Goal: Task Accomplishment & Management: Use online tool/utility

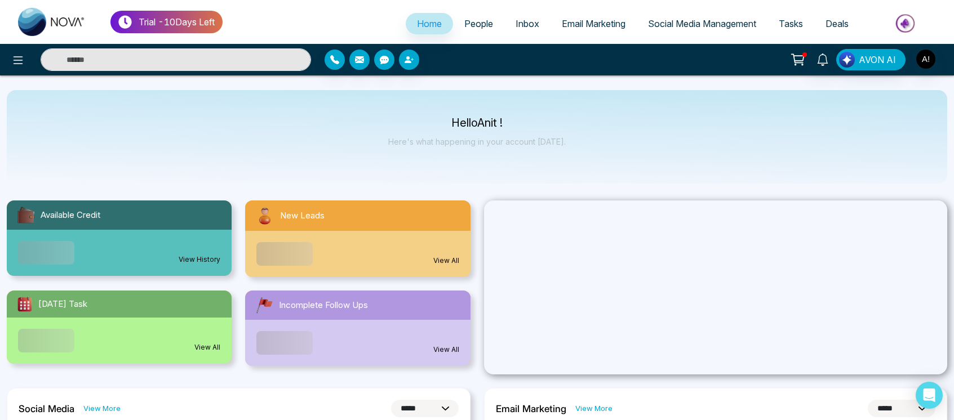
select select "*"
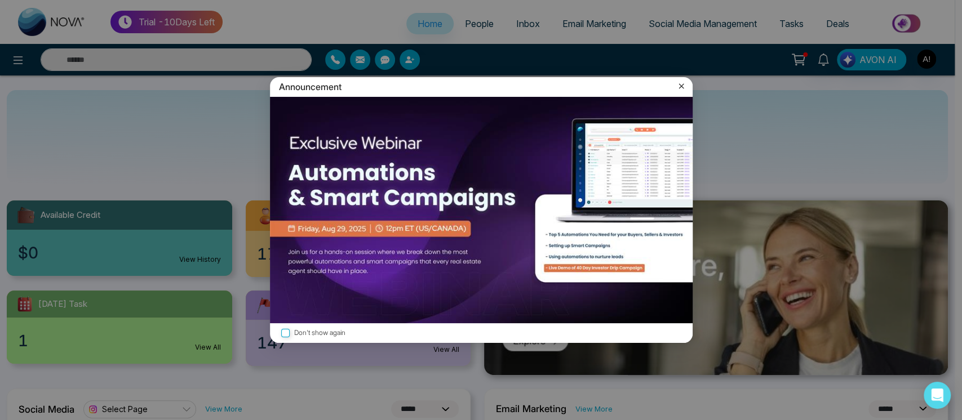
click at [679, 92] on icon at bounding box center [681, 86] width 11 height 11
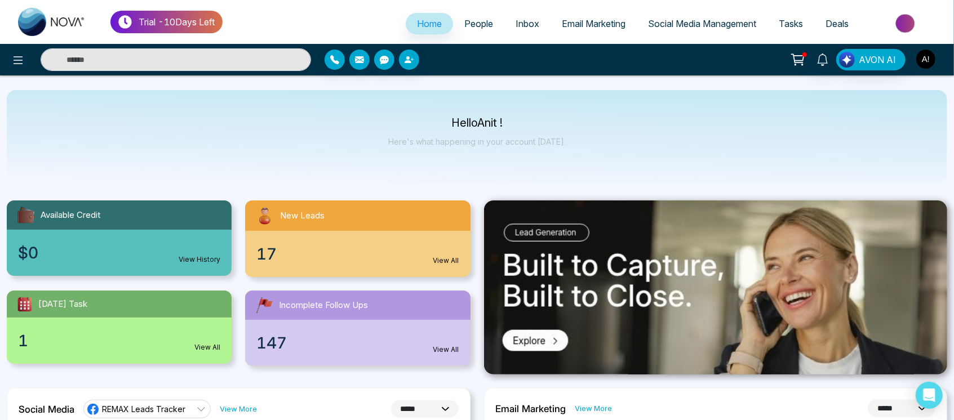
click at [920, 59] on img "button" at bounding box center [925, 59] width 19 height 19
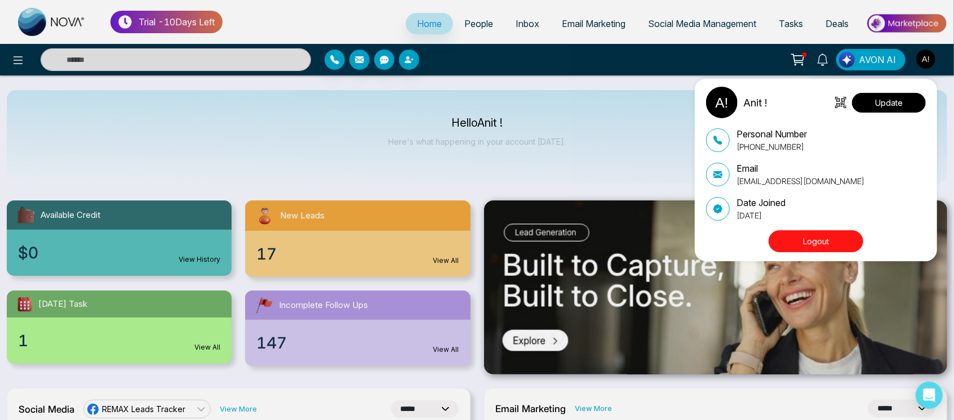
click at [885, 97] on button "Update" at bounding box center [889, 103] width 74 height 20
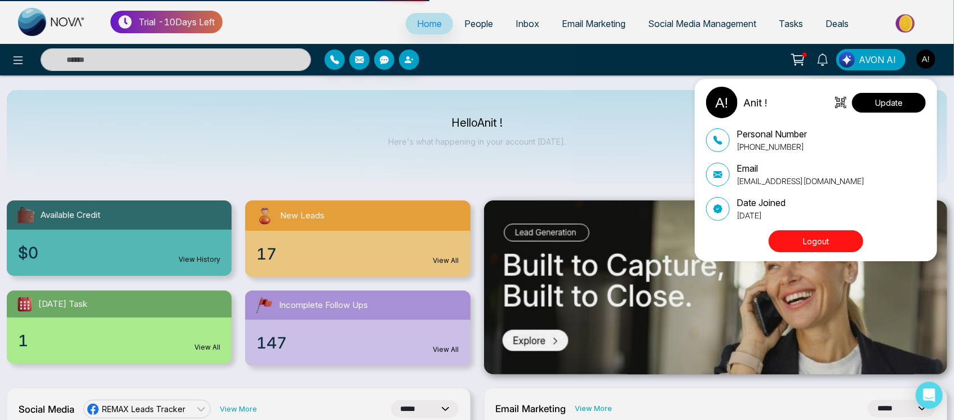
click at [897, 97] on button "Update" at bounding box center [889, 103] width 74 height 20
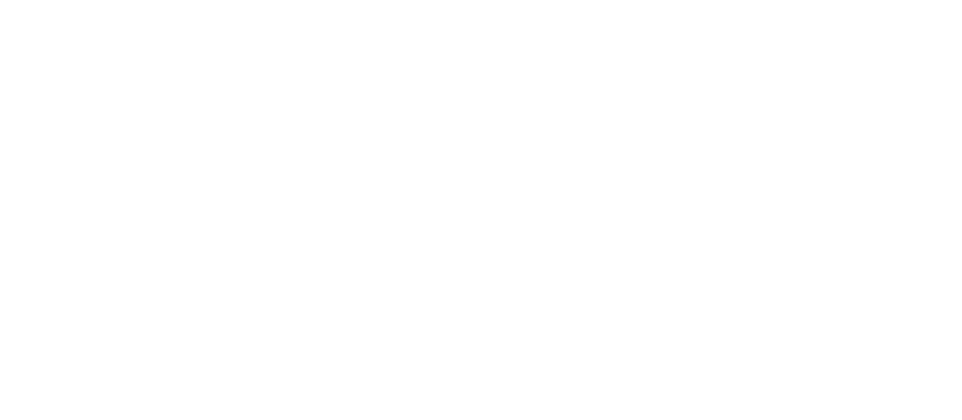
select select
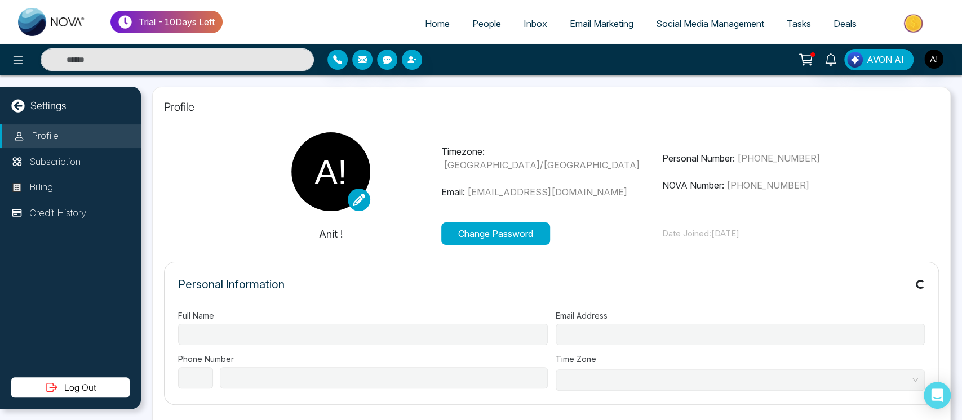
type input "******"
type input "**********"
select select "***"
type input "**********"
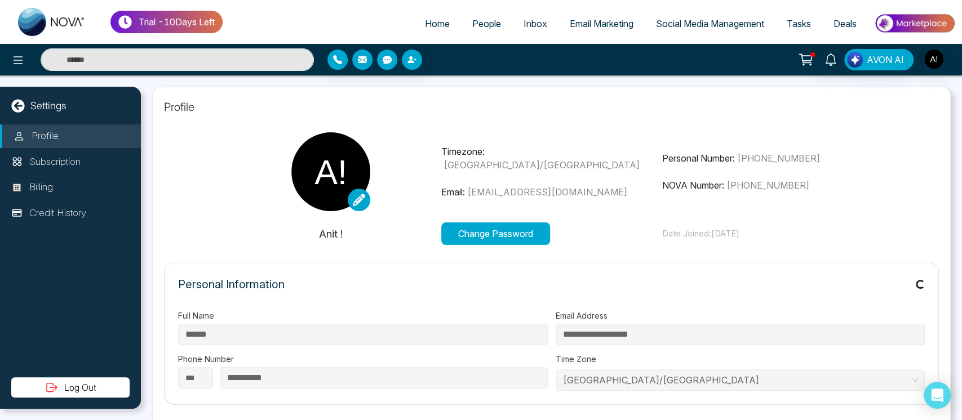
type input "*********"
type input "**********"
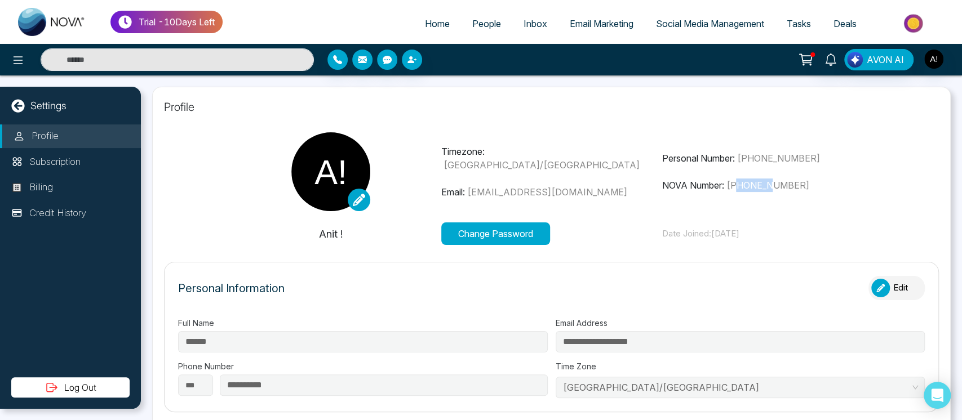
drag, startPoint x: 735, startPoint y: 189, endPoint x: 771, endPoint y: 187, distance: 36.1
click at [771, 187] on span "+12363493534" at bounding box center [767, 185] width 83 height 11
drag, startPoint x: 730, startPoint y: 186, endPoint x: 861, endPoint y: 189, distance: 131.3
click at [861, 189] on p "NOVA Number: +12363493534" at bounding box center [771, 186] width 221 height 14
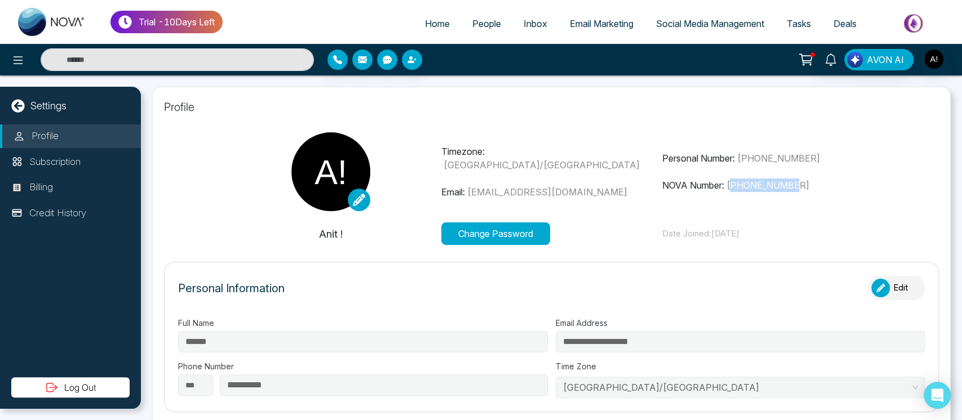
copy span "12363493534"
click at [767, 200] on div "Timezone: Asia/Kolkata Email: anit@mmnovatech.com Personal Number: +91993005303…" at bounding box center [551, 171] width 662 height 79
drag, startPoint x: 730, startPoint y: 185, endPoint x: 825, endPoint y: 180, distance: 95.3
click at [825, 180] on p "NOVA Number: +12363493534" at bounding box center [771, 186] width 221 height 14
copy span "12363493534"
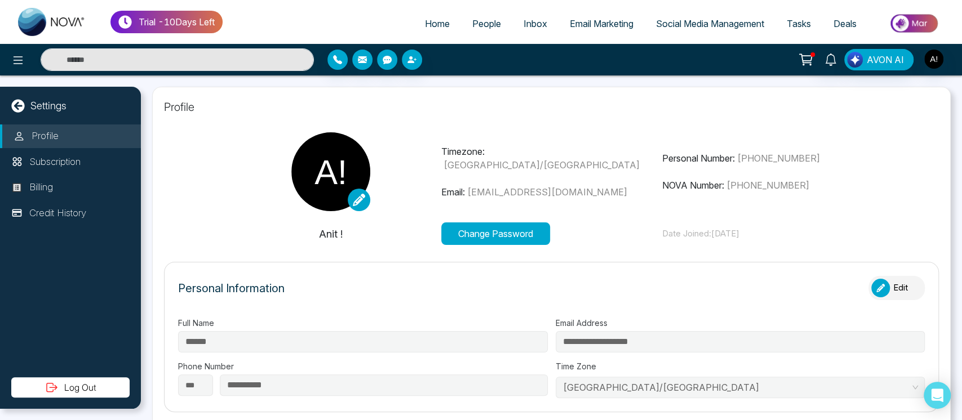
click at [761, 217] on section "Timezone: Asia/Kolkata Email: anit@mmnovatech.com Personal Number: +91993005303…" at bounding box center [551, 188] width 775 height 113
drag, startPoint x: 736, startPoint y: 186, endPoint x: 815, endPoint y: 183, distance: 79.0
click at [815, 183] on p "NOVA Number: +12363493534" at bounding box center [771, 186] width 221 height 14
drag, startPoint x: 741, startPoint y: 186, endPoint x: 811, endPoint y: 190, distance: 70.5
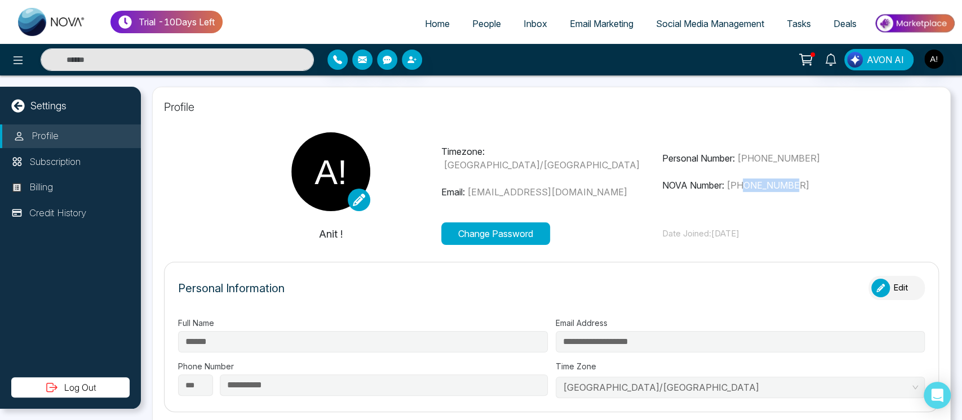
click at [811, 190] on p "NOVA Number: +12363493534" at bounding box center [771, 186] width 221 height 14
click at [9, 60] on button at bounding box center [18, 59] width 23 height 23
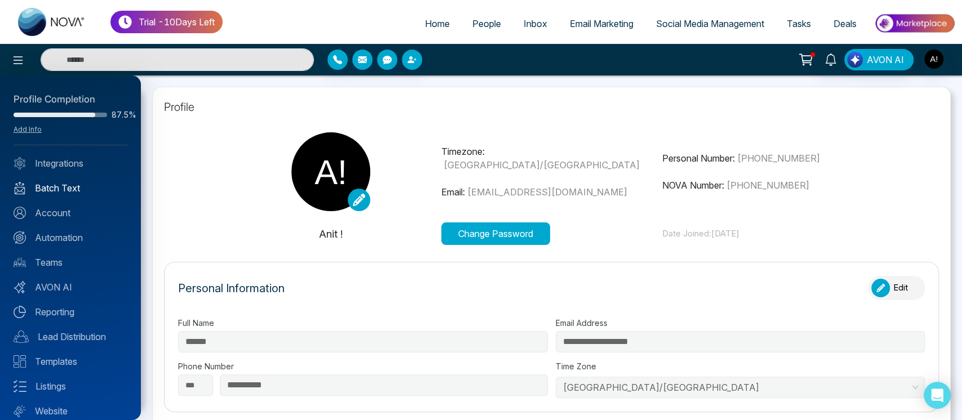
click at [55, 182] on link "Batch Text" at bounding box center [71, 188] width 114 height 14
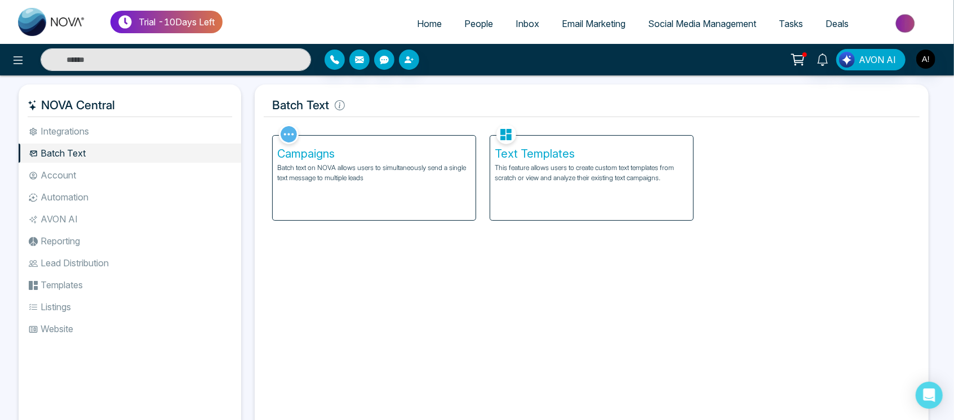
click at [563, 183] on p "This feature allows users to create custom text templates from scratch or view …" at bounding box center [592, 173] width 194 height 20
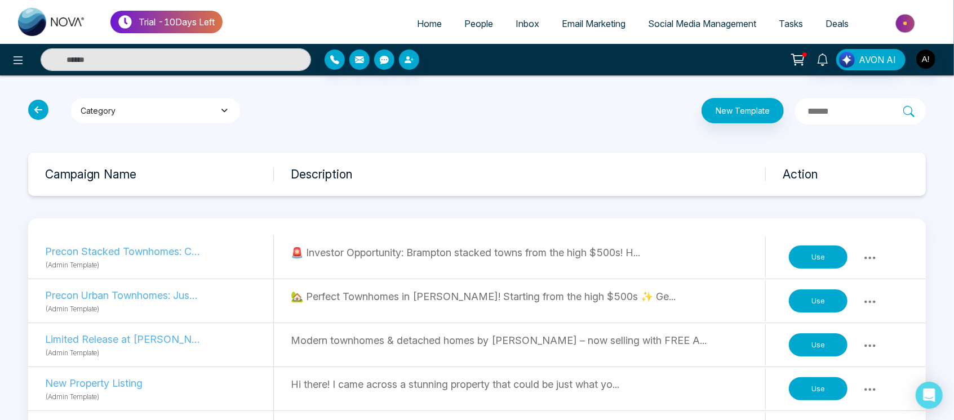
click at [185, 107] on button "Category" at bounding box center [155, 110] width 169 height 25
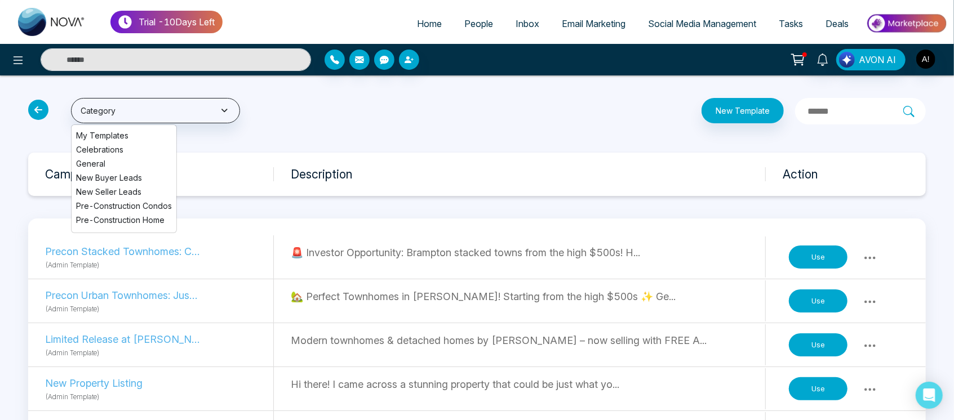
click at [116, 149] on span "Celebrations" at bounding box center [124, 150] width 96 height 12
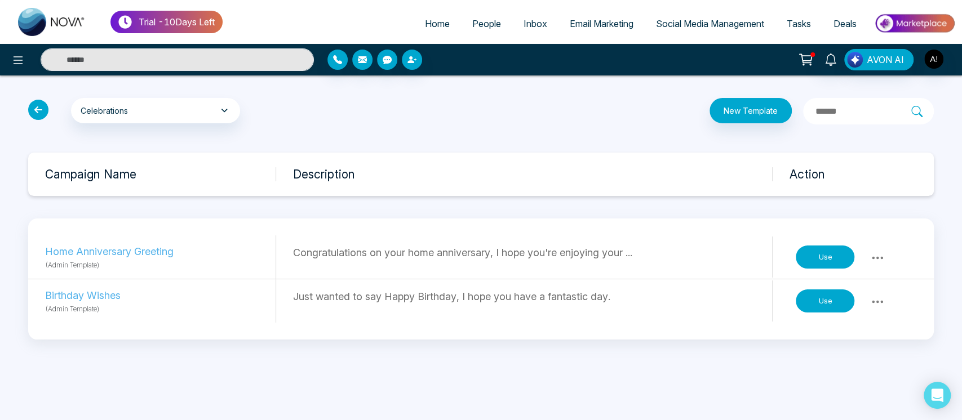
drag, startPoint x: 66, startPoint y: 113, endPoint x: 296, endPoint y: 120, distance: 230.5
click at [296, 120] on div "Celebrations My Templates Celebrations General New Buyer Leads New Seller Leads…" at bounding box center [174, 111] width 307 height 26
click at [814, 107] on input "text" at bounding box center [862, 111] width 97 height 15
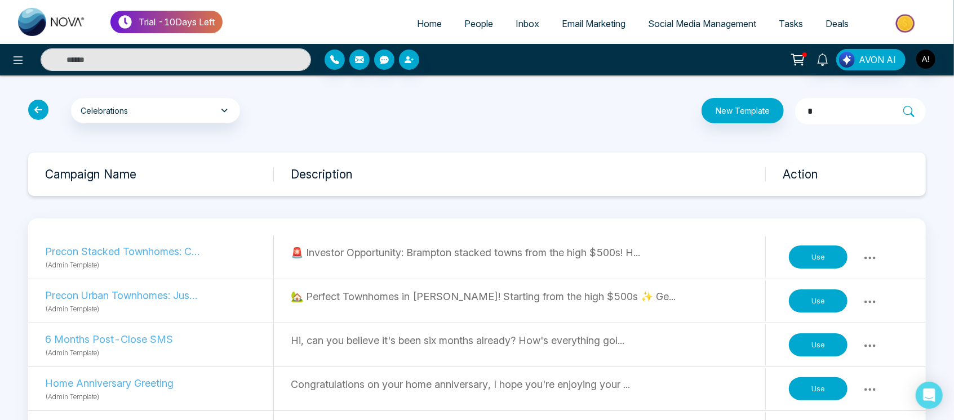
type input "*"
click at [7, 56] on button at bounding box center [18, 59] width 23 height 23
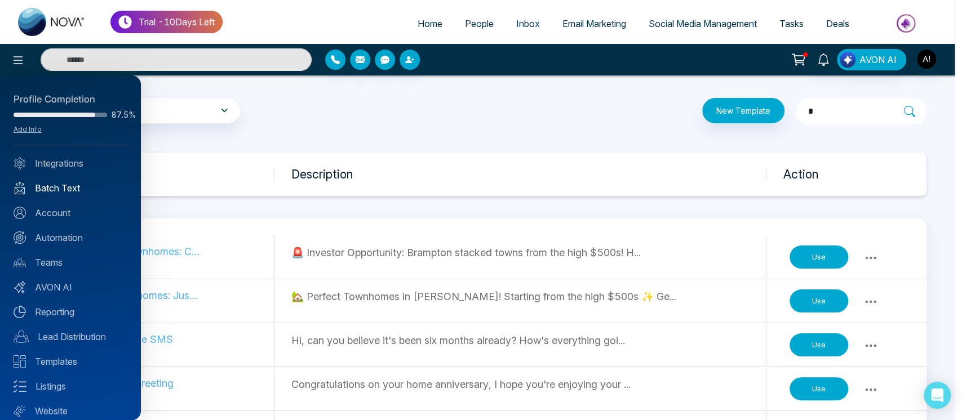
click at [53, 188] on link "Batch Text" at bounding box center [71, 188] width 114 height 14
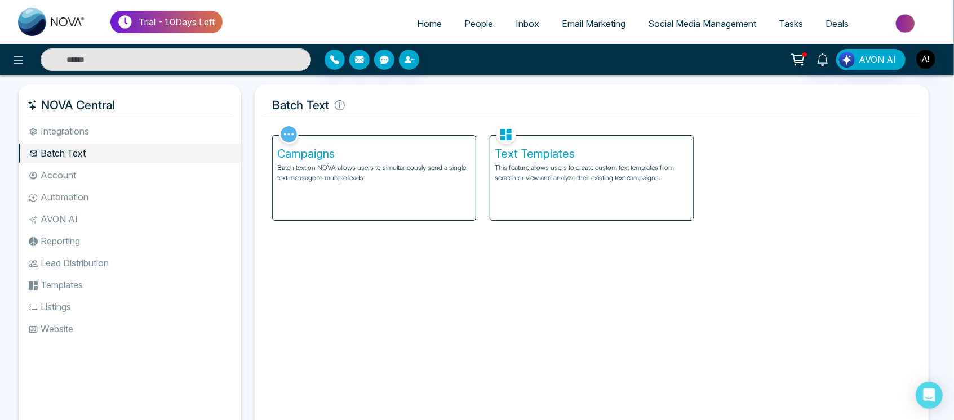
click at [343, 194] on div "Campaigns Batch text on NOVA allows users to simultaneously send a single text …" at bounding box center [374, 178] width 203 height 85
click at [401, 201] on div "Campaigns Batch text on NOVA allows users to simultaneously send a single text …" at bounding box center [374, 178] width 203 height 85
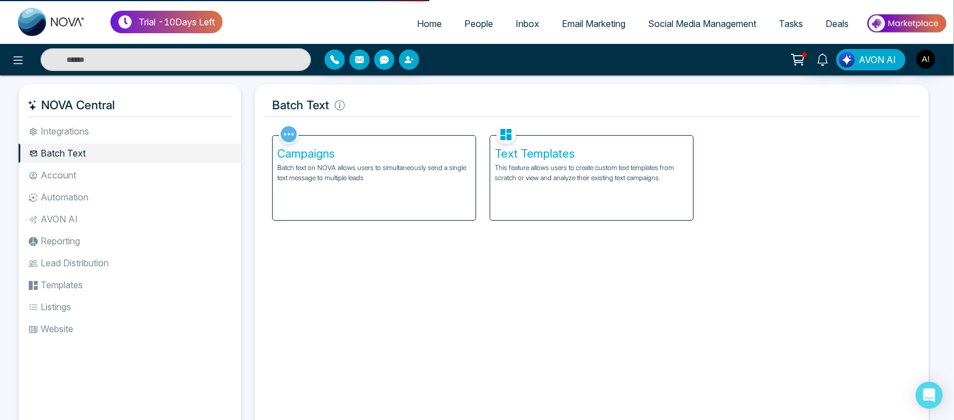
click at [401, 201] on div "Campaigns Batch text on NOVA allows users to simultaneously send a single text …" at bounding box center [374, 178] width 203 height 85
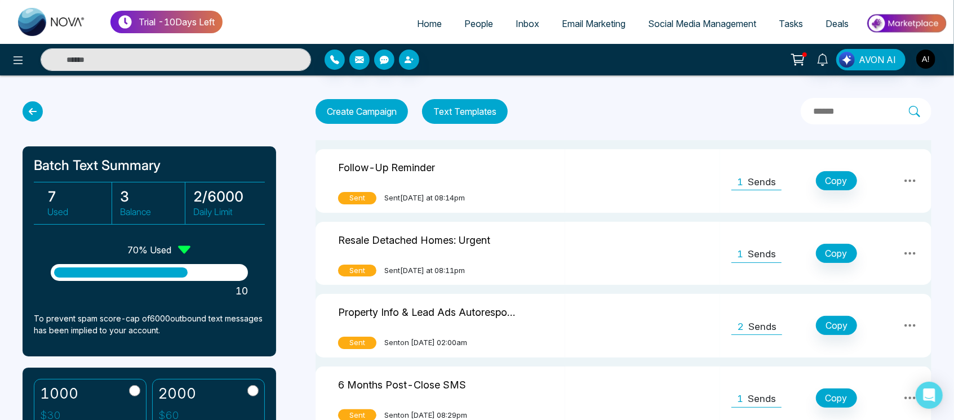
click at [469, 100] on button "Text Templates" at bounding box center [465, 111] width 86 height 25
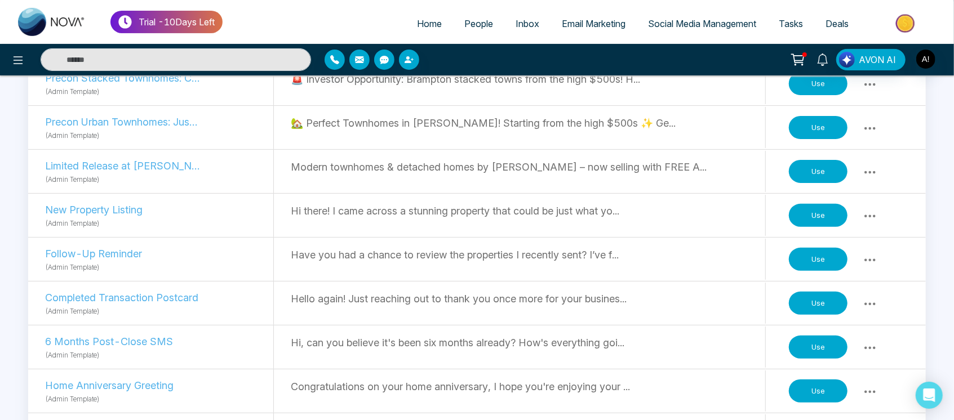
scroll to position [175, 0]
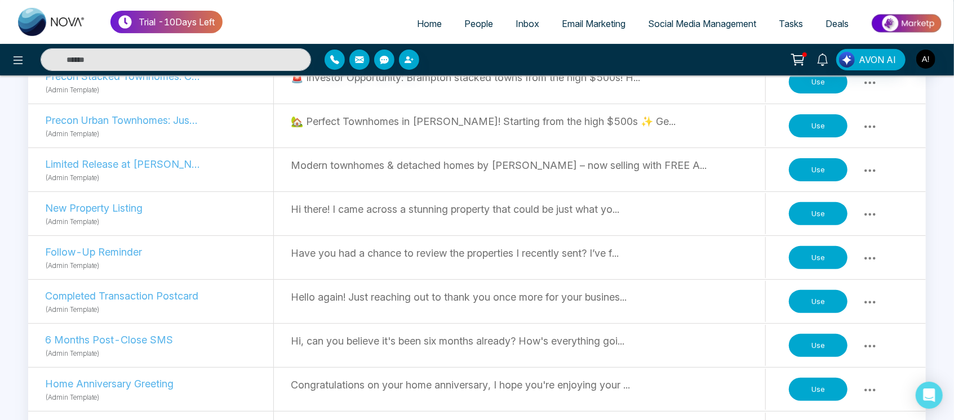
click at [823, 256] on button "Use" at bounding box center [818, 258] width 59 height 24
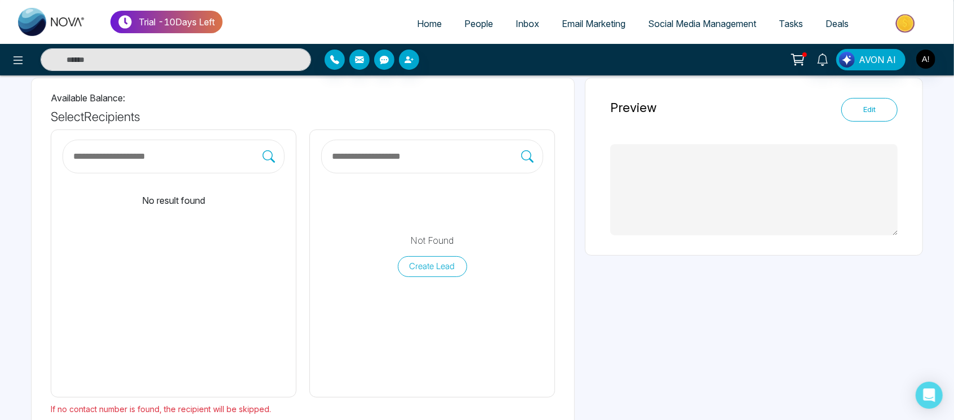
scroll to position [75, 0]
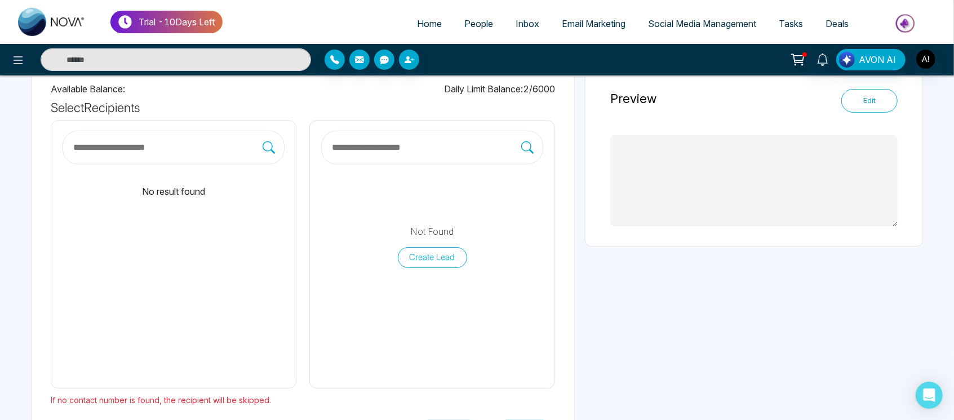
type textarea "**********"
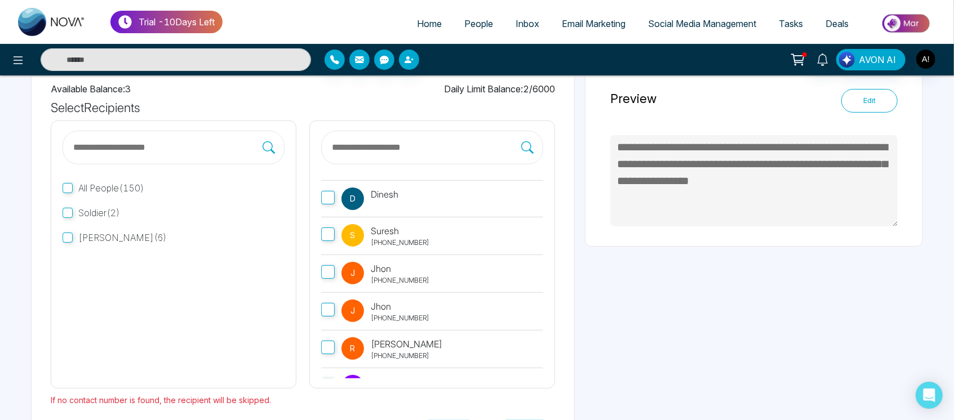
scroll to position [0, 0]
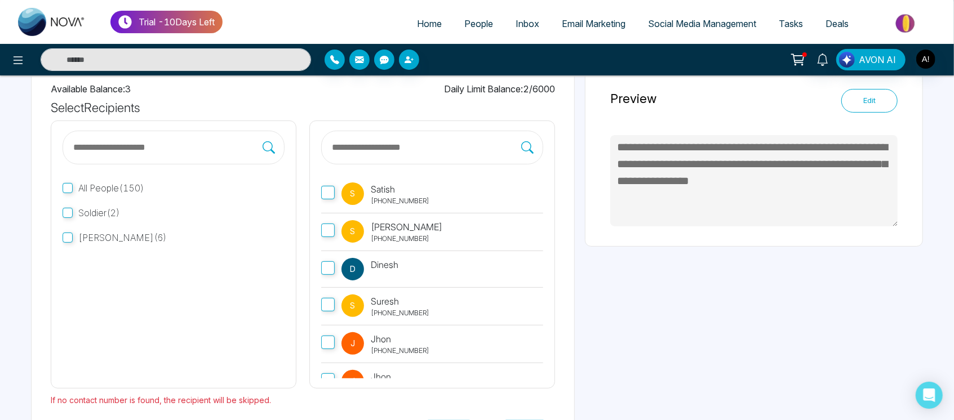
click at [402, 143] on input "text" at bounding box center [426, 147] width 190 height 15
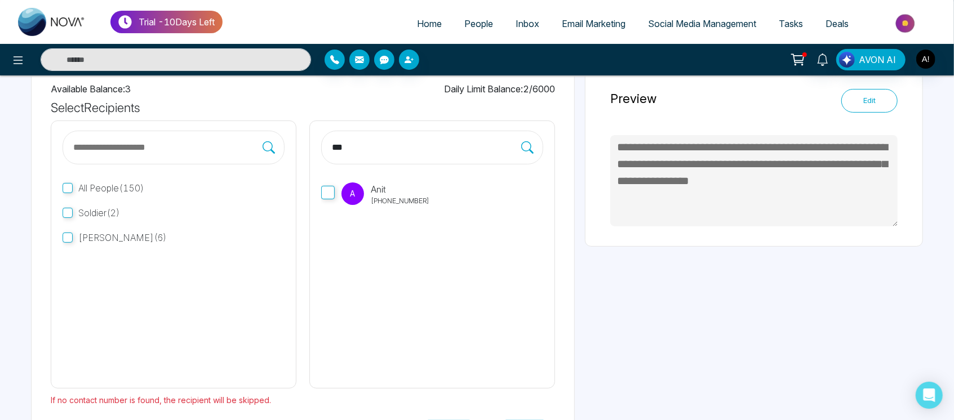
type input "***"
click at [384, 205] on p "[PHONE_NUMBER]" at bounding box center [400, 201] width 59 height 10
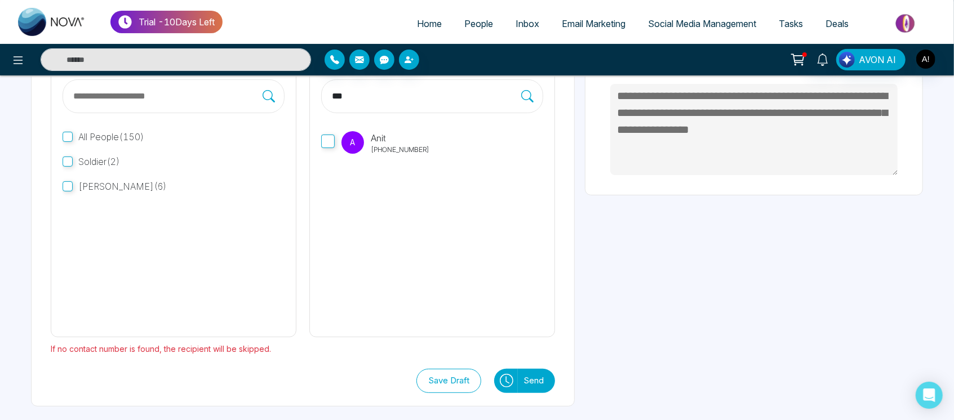
click at [510, 372] on button at bounding box center [506, 381] width 24 height 24
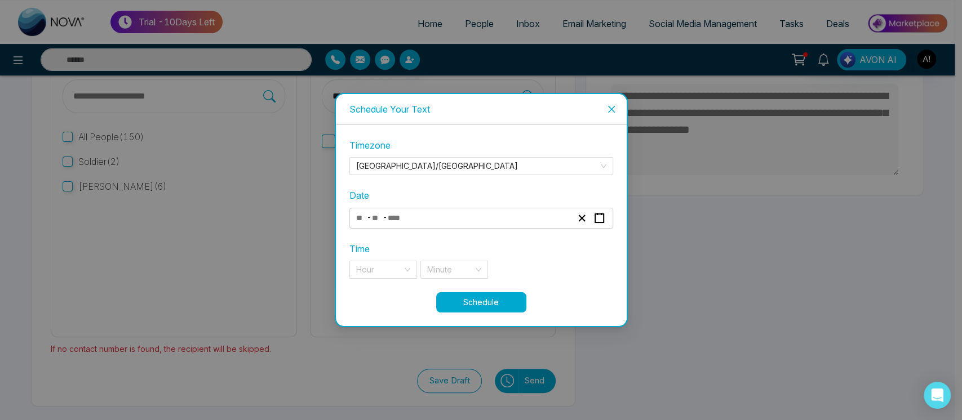
click at [484, 220] on div "- -" at bounding box center [463, 218] width 219 height 15
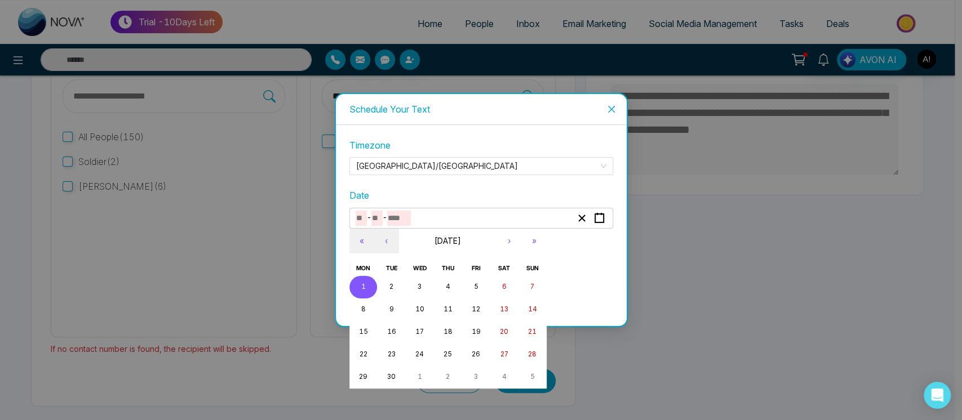
click at [357, 289] on button "1" at bounding box center [363, 287] width 28 height 23
type input "*"
type input "****"
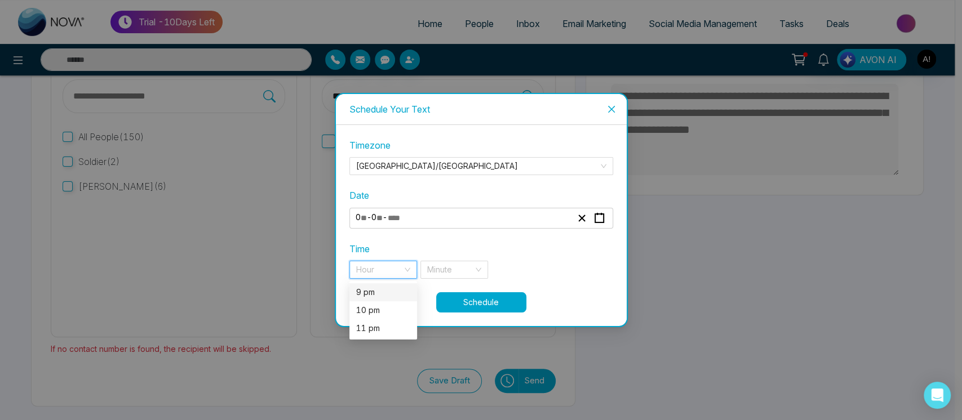
click at [397, 271] on input "search" at bounding box center [379, 269] width 46 height 17
click at [388, 294] on div "9 pm" at bounding box center [383, 292] width 54 height 12
click at [473, 270] on div "Minute" at bounding box center [454, 270] width 68 height 18
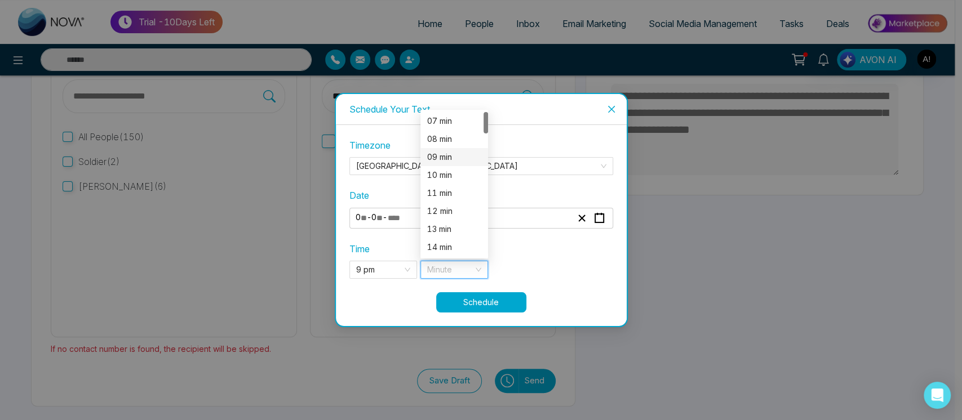
click at [455, 156] on div "09 min" at bounding box center [454, 157] width 54 height 12
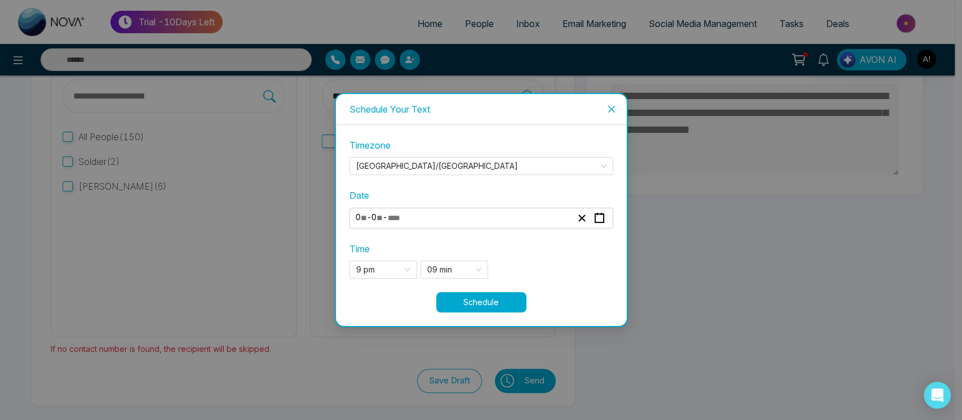
click at [500, 304] on button "Schedule" at bounding box center [481, 302] width 90 height 20
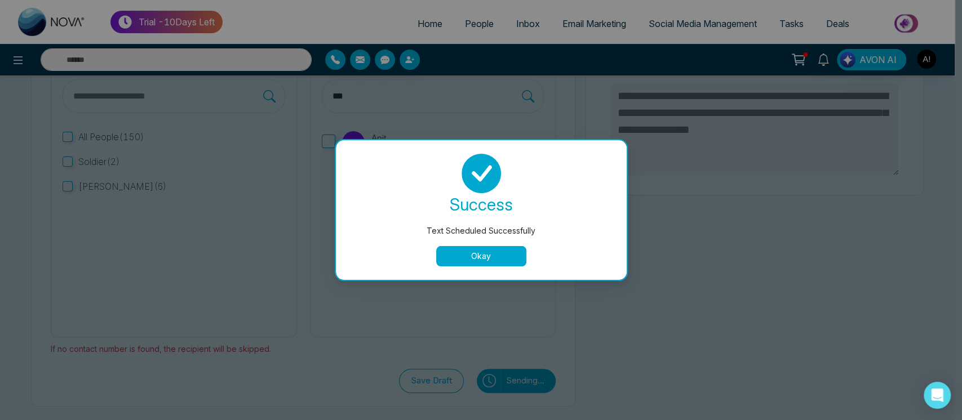
click at [491, 263] on button "Okay" at bounding box center [481, 256] width 90 height 20
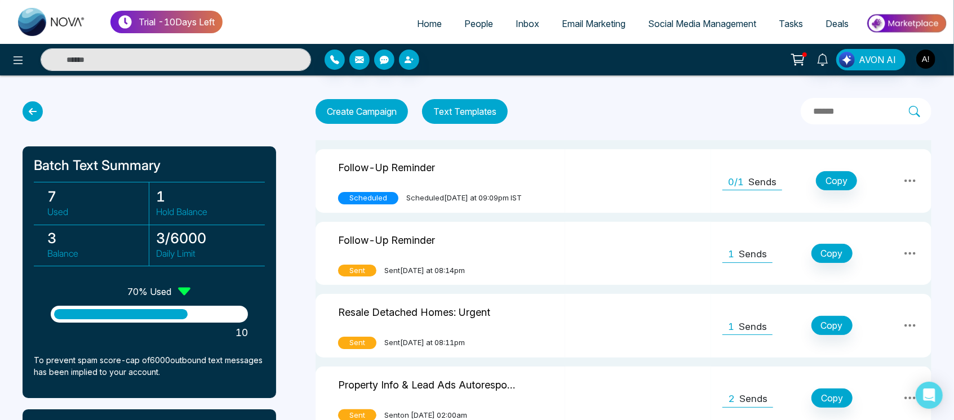
click at [393, 166] on p "Follow-Up Reminder" at bounding box center [386, 166] width 97 height 17
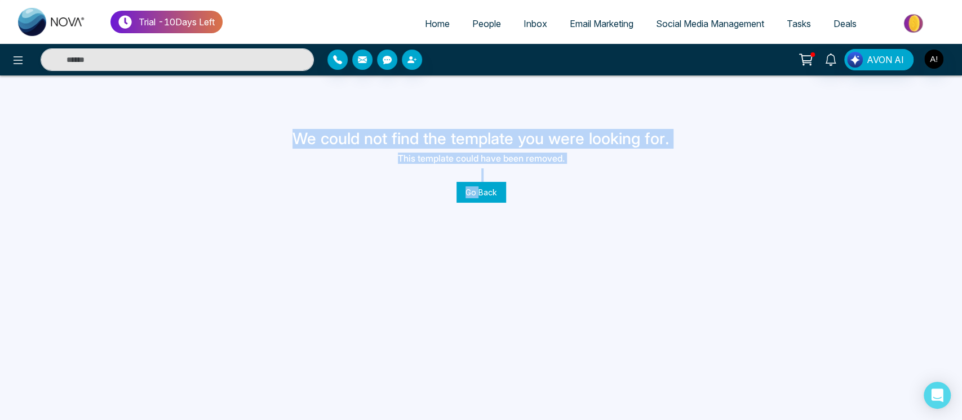
drag, startPoint x: 285, startPoint y: 143, endPoint x: 473, endPoint y: 203, distance: 198.1
click at [473, 203] on div "Trial - 10 Days Left Home People Inbox Email Marketing Social Media Management …" at bounding box center [481, 210] width 962 height 420
click at [480, 192] on button "Go Back" at bounding box center [481, 192] width 50 height 21
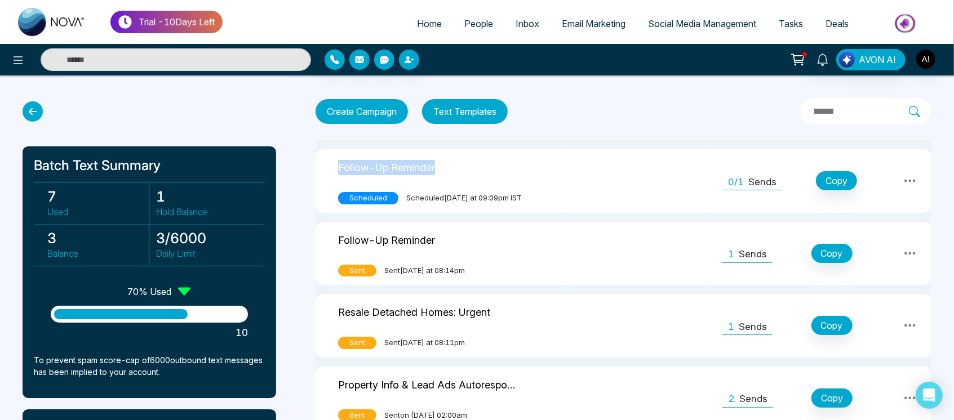
drag, startPoint x: 339, startPoint y: 166, endPoint x: 479, endPoint y: 168, distance: 140.3
click at [479, 168] on div "Follow-Up Reminder" at bounding box center [440, 169] width 205 height 23
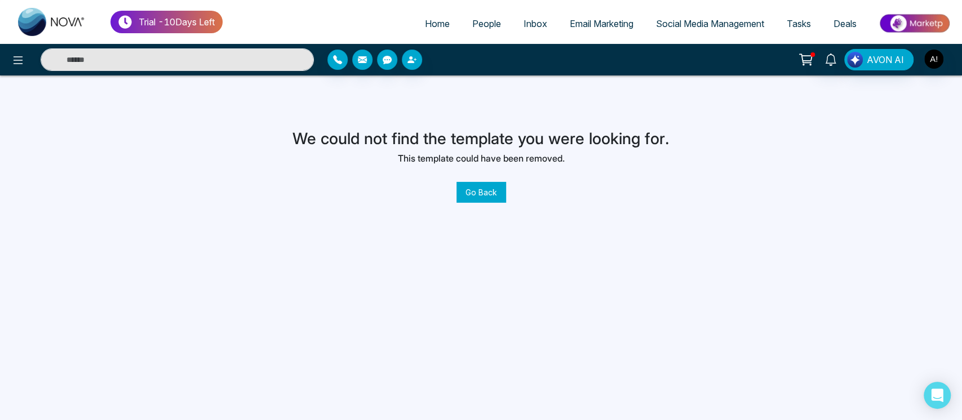
click at [462, 197] on button "Go Back" at bounding box center [481, 192] width 50 height 21
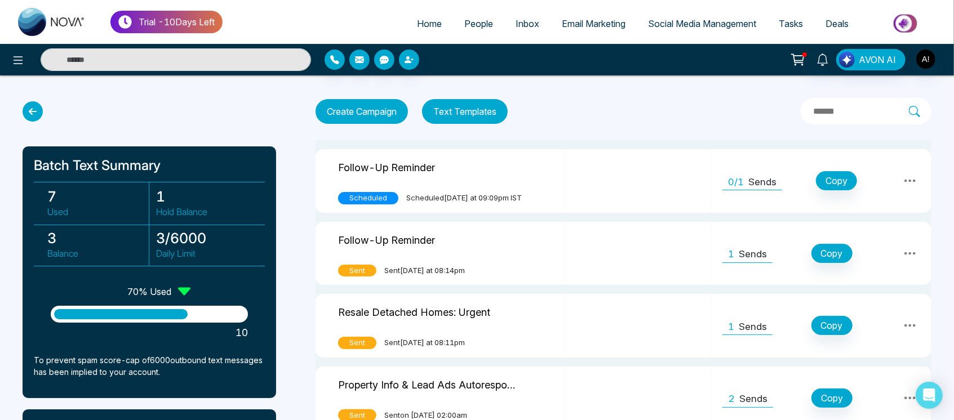
click at [907, 171] on button at bounding box center [910, 180] width 20 height 19
click at [642, 128] on div "Create Campaign Text Templates Follow-Up Reminder Scheduled Scheduled [DATE] at…" at bounding box center [624, 377] width 616 height 558
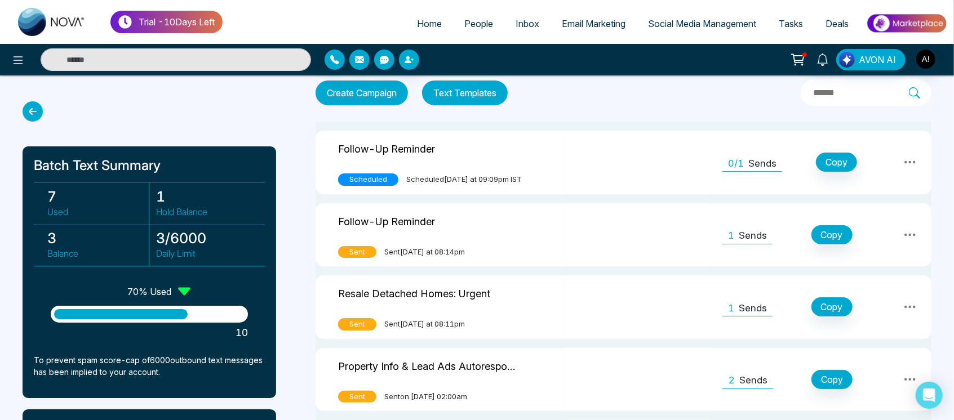
scroll to position [21, 0]
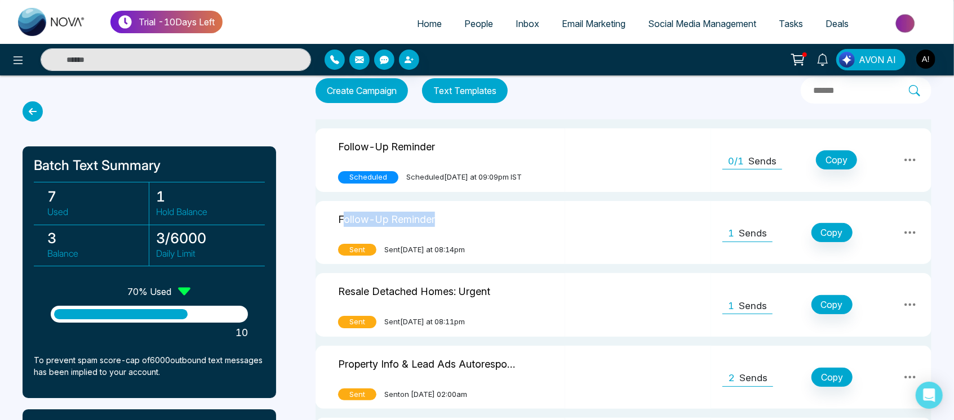
drag, startPoint x: 341, startPoint y: 217, endPoint x: 451, endPoint y: 216, distance: 109.3
click at [451, 216] on div "Follow-Up Reminder" at bounding box center [440, 221] width 205 height 23
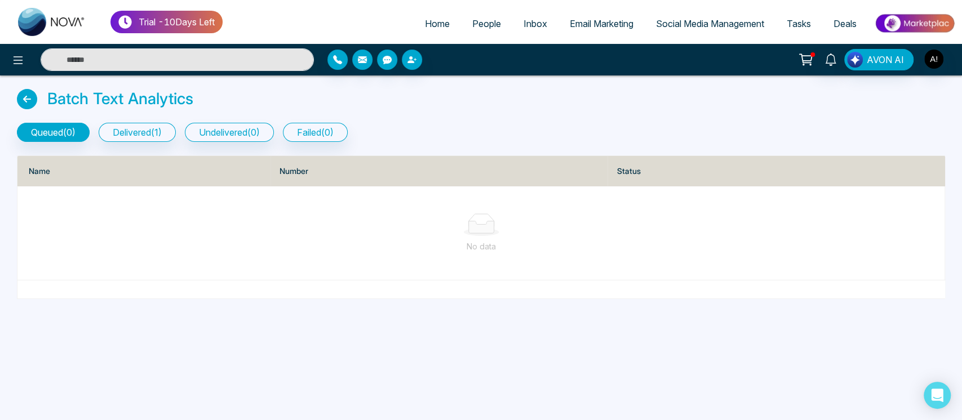
click at [29, 101] on icon at bounding box center [27, 99] width 20 height 20
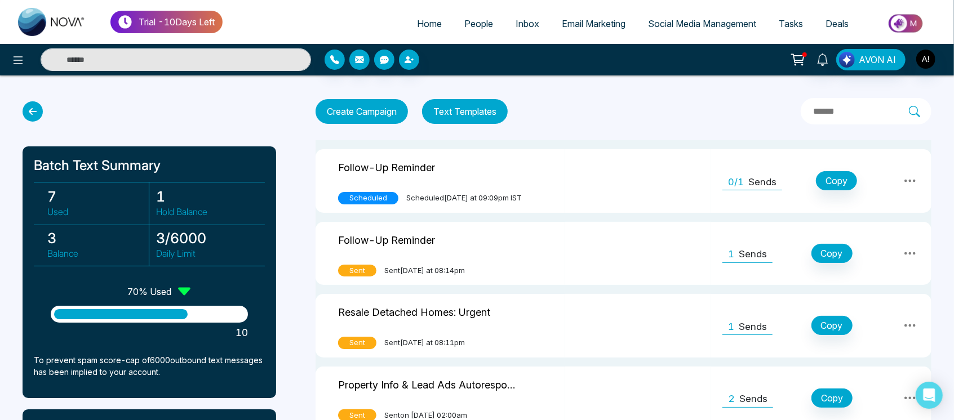
click at [909, 178] on icon at bounding box center [910, 181] width 14 height 14
click at [883, 226] on link "Unschedule" at bounding box center [886, 229] width 56 height 21
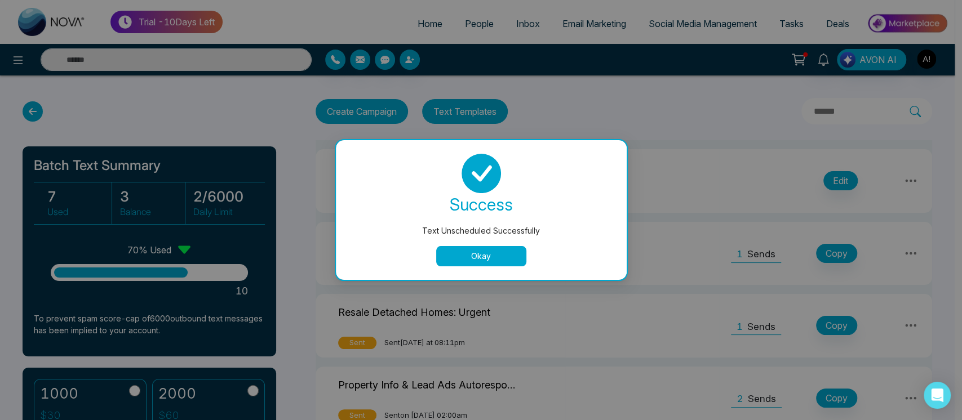
click at [498, 248] on button "Okay" at bounding box center [481, 256] width 90 height 20
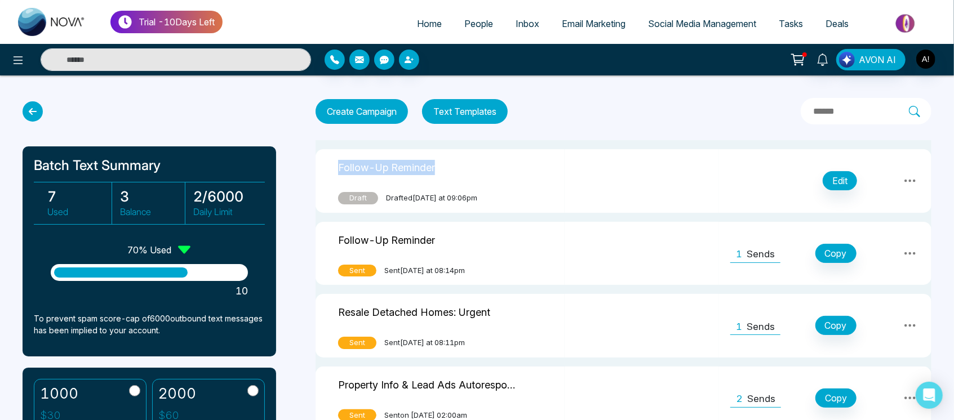
drag, startPoint x: 329, startPoint y: 161, endPoint x: 461, endPoint y: 167, distance: 132.0
click at [461, 167] on td "Follow-Up Reminder Draft Drafted [DATE] at 09:06pm" at bounding box center [440, 181] width 249 height 64
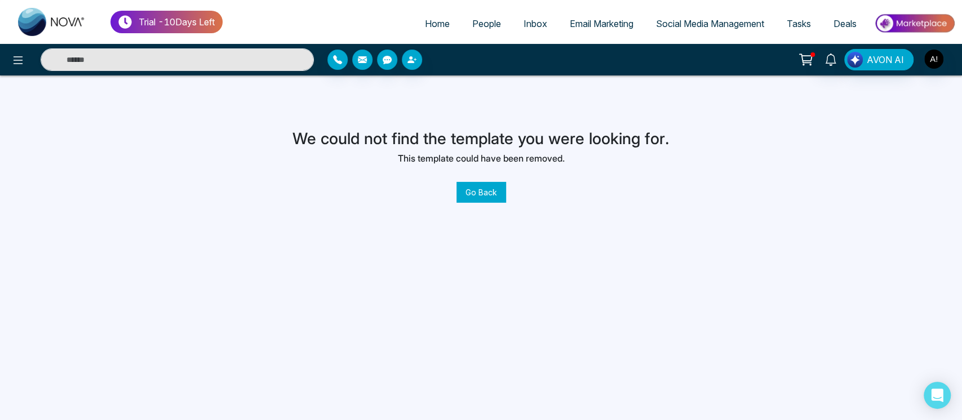
click at [33, 101] on div "Trial - 10 Days Left Home People Inbox Email Marketing Social Media Management …" at bounding box center [481, 210] width 962 height 420
click at [459, 193] on button "Go Back" at bounding box center [481, 192] width 50 height 21
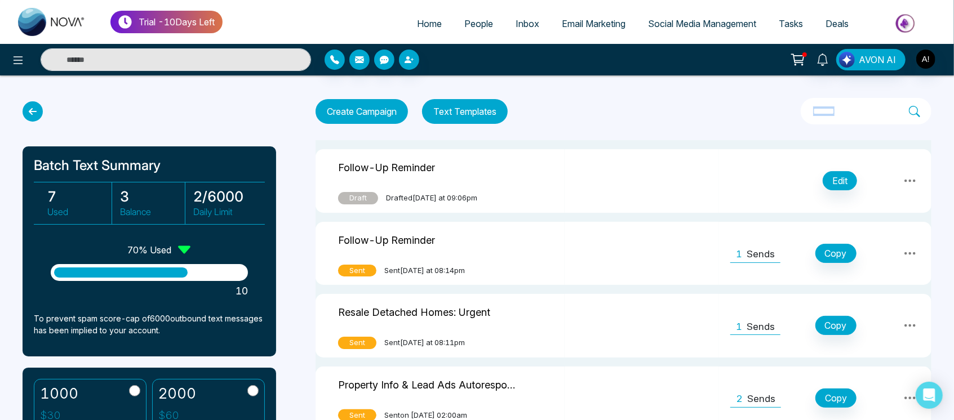
drag, startPoint x: 313, startPoint y: 160, endPoint x: 594, endPoint y: 94, distance: 289.3
click at [594, 94] on div "Batch Text Summary 7 Used 3 Balance 2 / 6000 Daily Limit 70 % Used 10 To preven…" at bounding box center [477, 376] width 954 height 603
click at [618, 113] on div "Create Campaign Text Templates" at bounding box center [624, 111] width 616 height 26
click at [843, 113] on input "text" at bounding box center [860, 111] width 97 height 15
click at [908, 176] on icon at bounding box center [910, 181] width 14 height 14
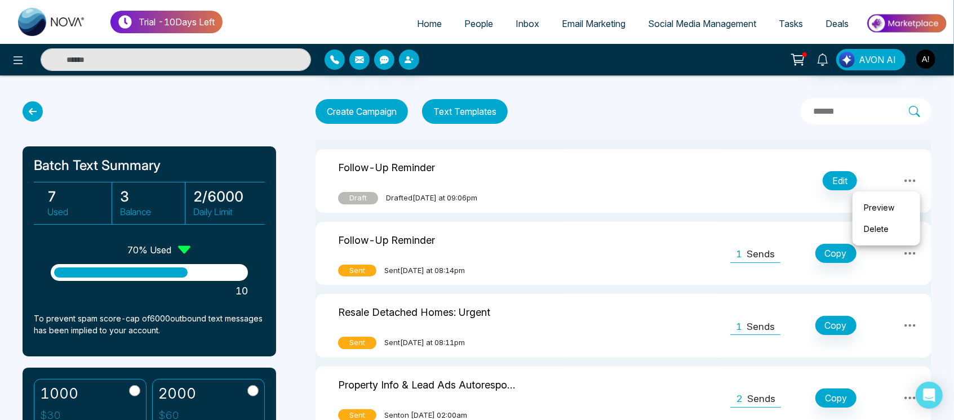
click at [871, 221] on link "Delete" at bounding box center [886, 229] width 56 height 21
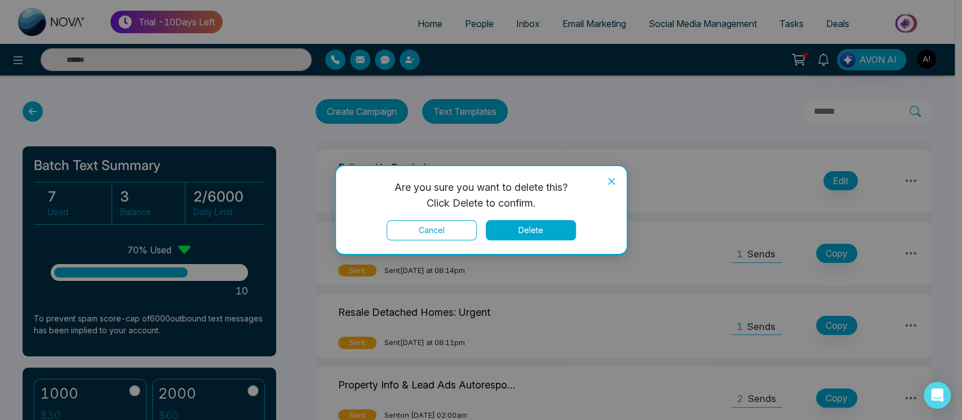
click at [612, 177] on icon "close" at bounding box center [611, 181] width 9 height 9
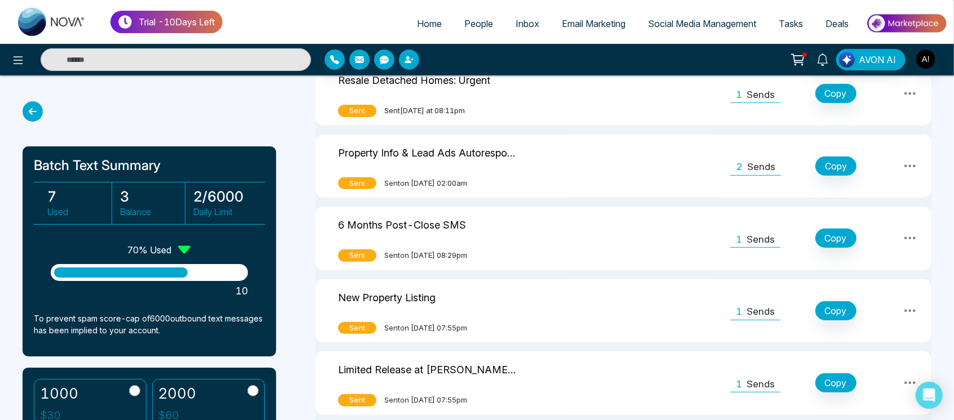
scroll to position [257, 0]
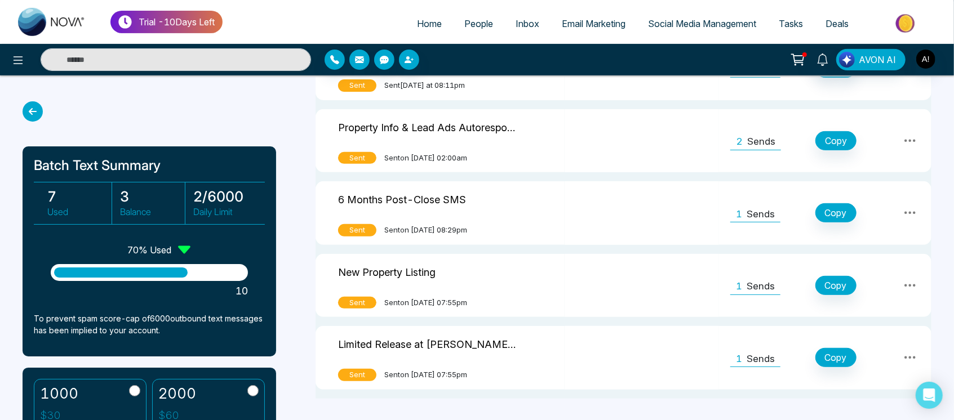
click at [185, 242] on icon at bounding box center [184, 250] width 17 height 17
drag, startPoint x: 185, startPoint y: 248, endPoint x: 134, endPoint y: 254, distance: 51.6
click at [134, 254] on div "70 % Used" at bounding box center [159, 250] width 65 height 17
click at [100, 250] on div "Batch Text Summary 7 Used 3 Balance 2 / 6000 Daily Limit 70 % Used 10 To preven…" at bounding box center [150, 251] width 254 height 210
drag, startPoint x: 185, startPoint y: 249, endPoint x: 109, endPoint y: 247, distance: 76.7
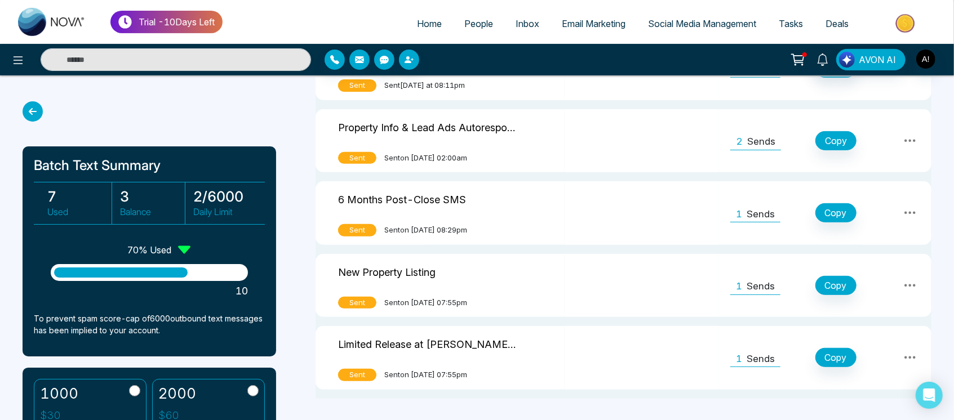
click at [109, 247] on div "Batch Text Summary 7 Used 3 Balance 2 / 6000 Daily Limit 70 % Used 10 To preven…" at bounding box center [150, 251] width 254 height 210
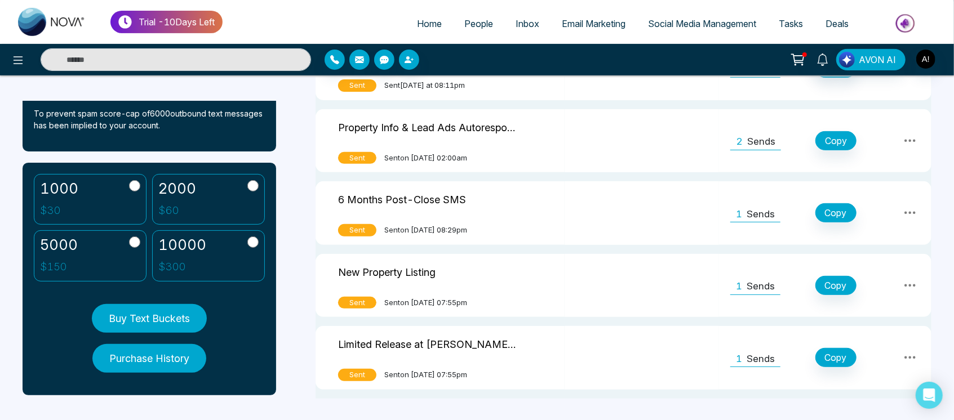
scroll to position [205, 0]
click at [175, 317] on button "Buy Text Buckets" at bounding box center [149, 319] width 115 height 29
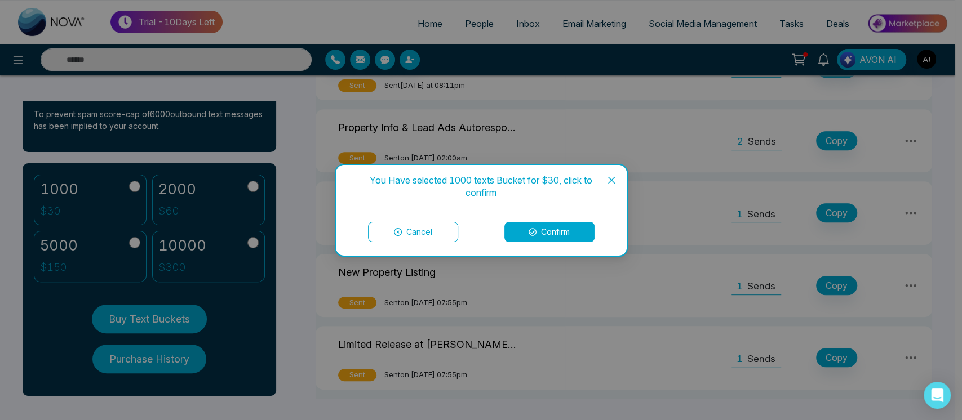
click at [560, 227] on button "Confirm" at bounding box center [549, 232] width 90 height 20
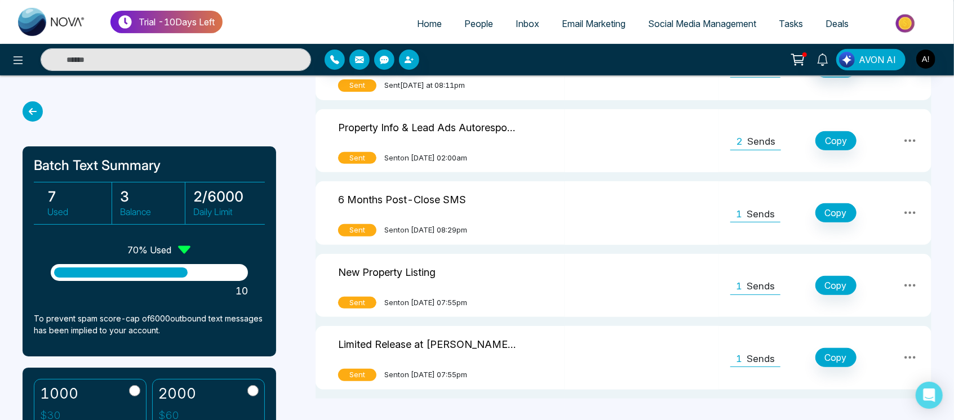
scroll to position [0, 0]
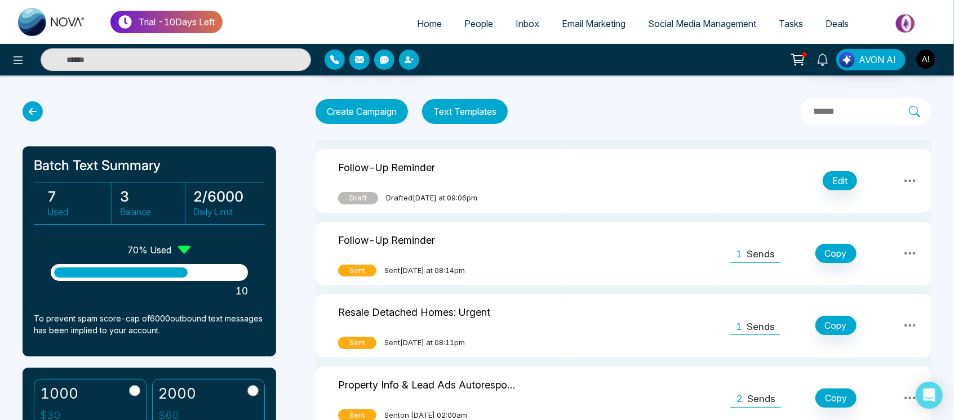
click at [34, 110] on icon at bounding box center [33, 111] width 20 height 20
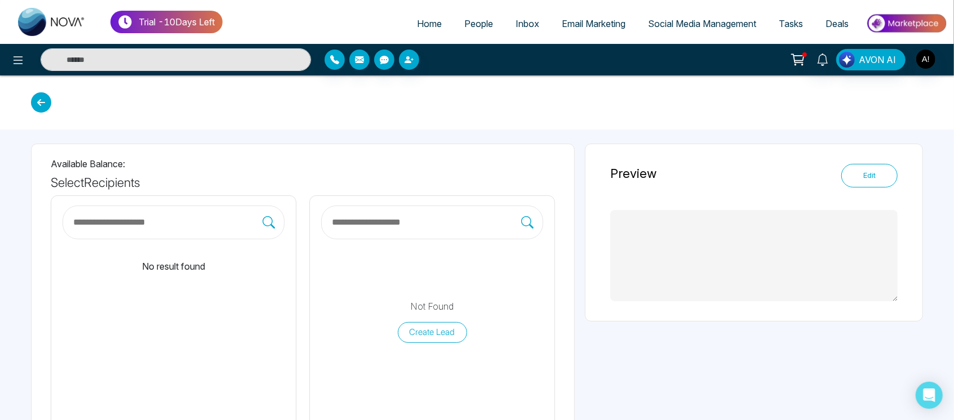
type textarea "**********"
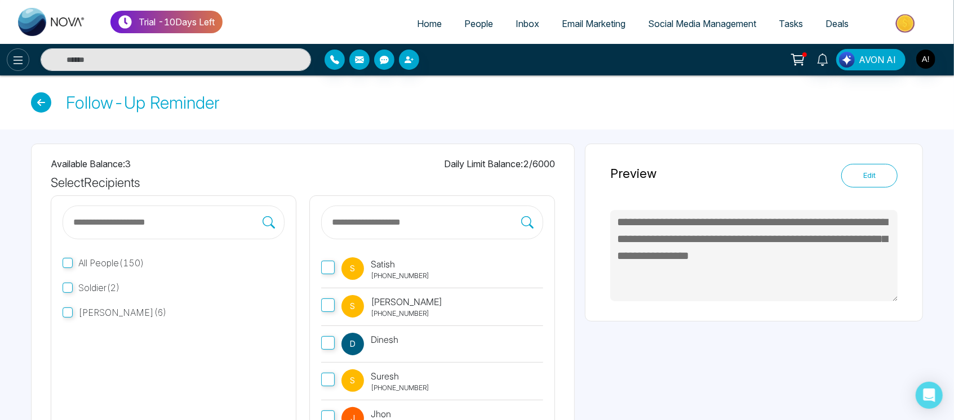
click at [19, 66] on icon at bounding box center [18, 61] width 14 height 14
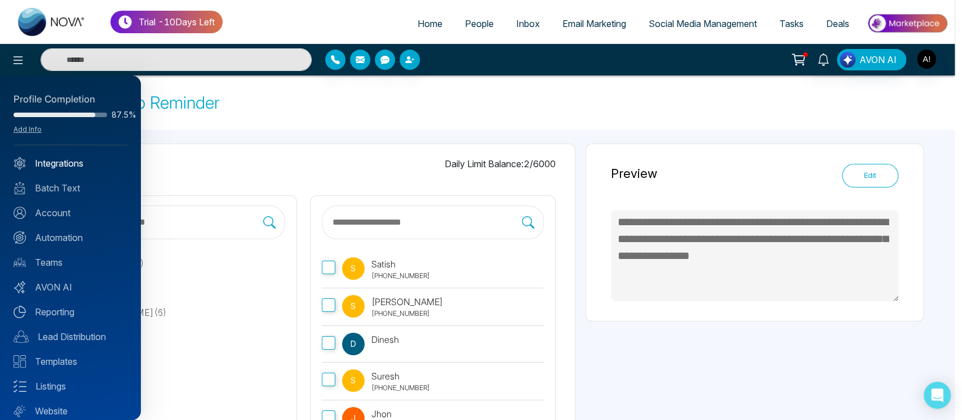
click at [74, 166] on link "Integrations" at bounding box center [71, 164] width 114 height 14
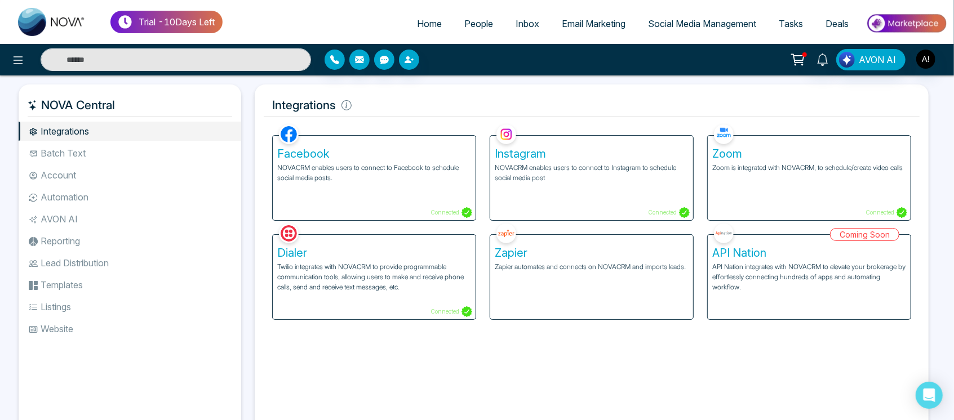
click at [85, 148] on li "Batch Text" at bounding box center [130, 153] width 223 height 19
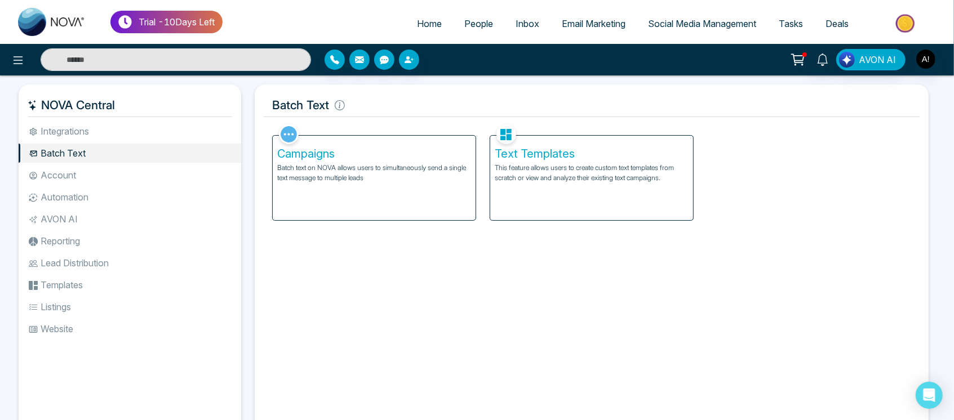
click at [87, 122] on li "Integrations" at bounding box center [130, 131] width 223 height 19
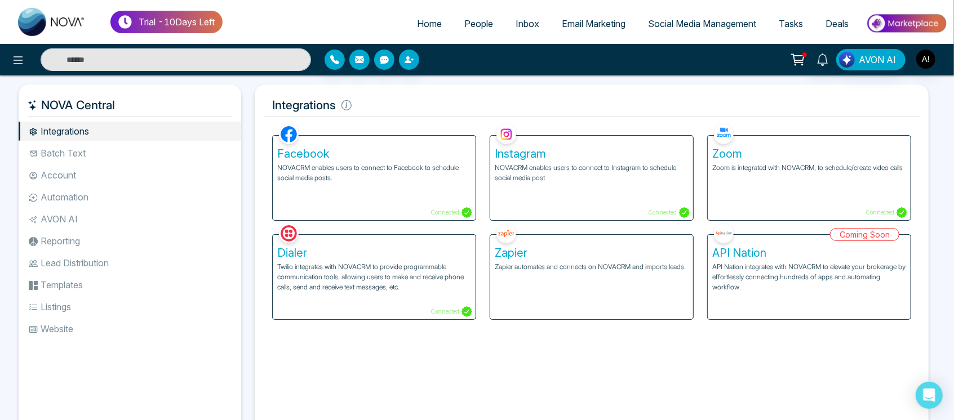
click at [100, 159] on li "Batch Text" at bounding box center [130, 153] width 223 height 19
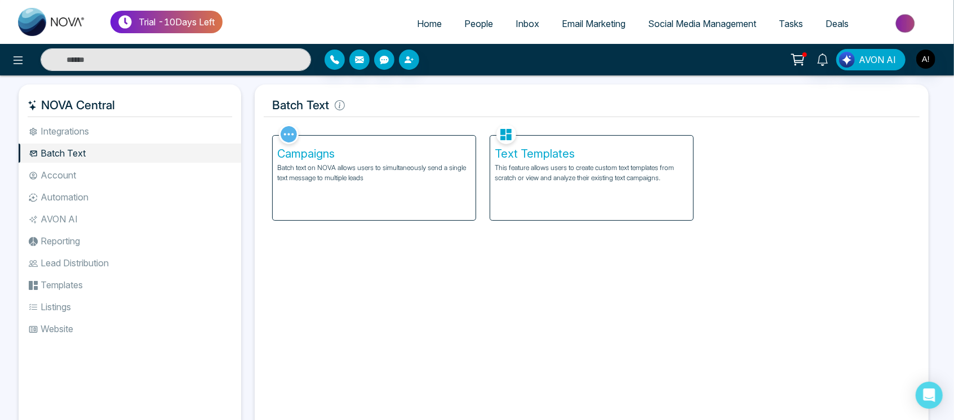
click at [81, 184] on li "Account" at bounding box center [130, 175] width 223 height 19
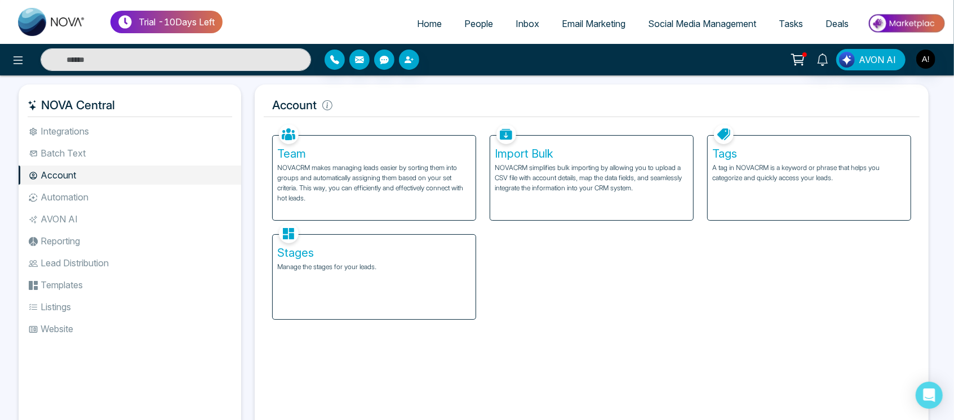
click at [748, 171] on p "A tag in NOVACRM is a keyword or phrase that helps you categorize and quickly a…" at bounding box center [809, 173] width 194 height 20
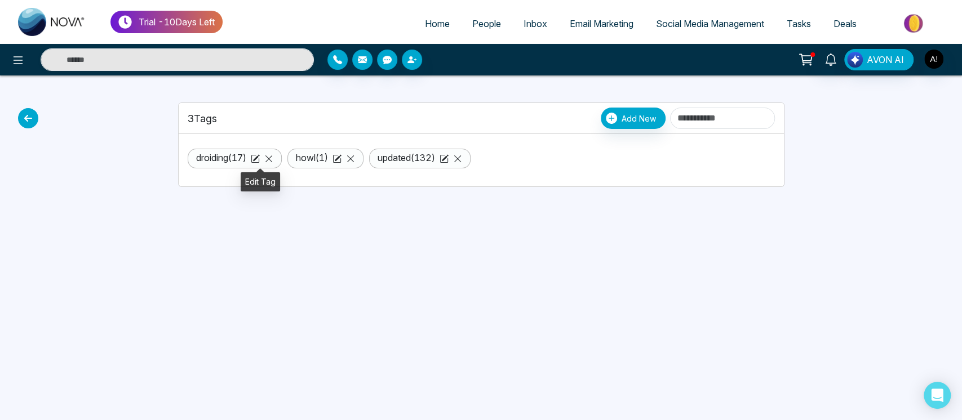
click at [259, 158] on icon at bounding box center [255, 158] width 9 height 9
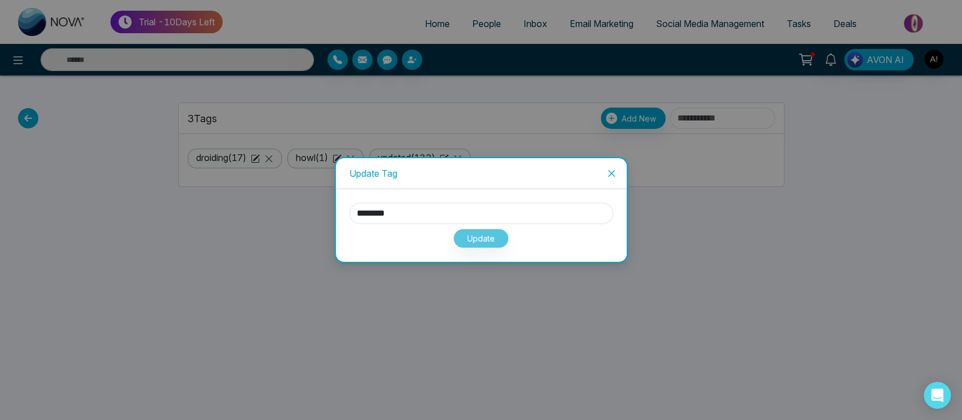
click at [556, 170] on span "Close" at bounding box center [611, 173] width 30 height 30
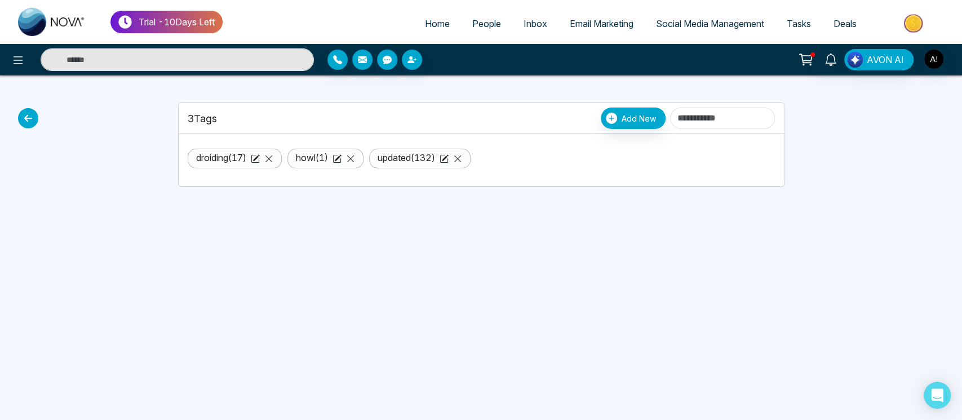
click at [22, 115] on icon at bounding box center [28, 118] width 20 height 20
